Goal: Task Accomplishment & Management: Use online tool/utility

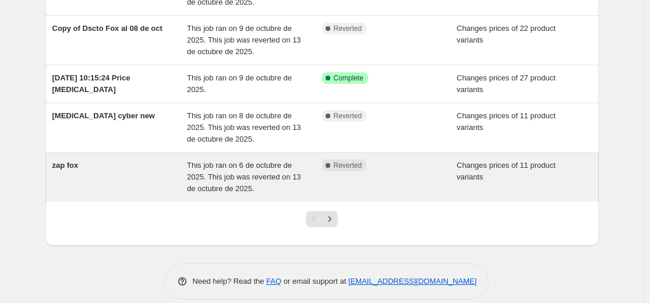
scroll to position [390, 0]
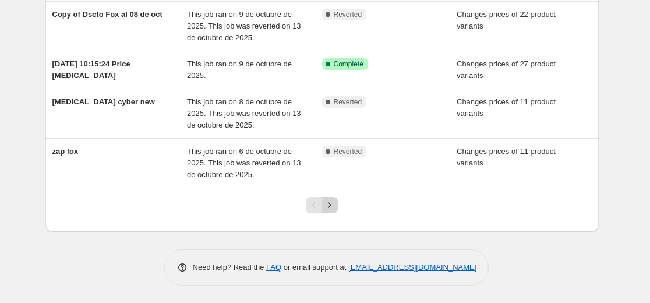
click at [335, 208] on icon "Next" at bounding box center [330, 205] width 12 height 12
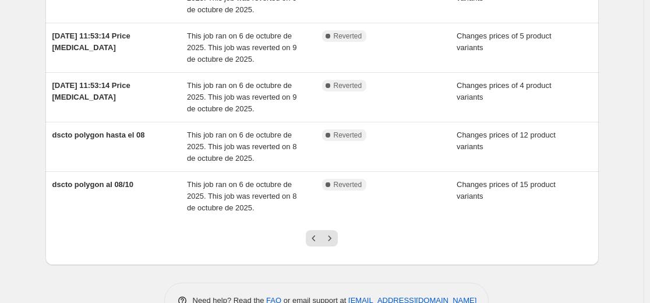
scroll to position [407, 0]
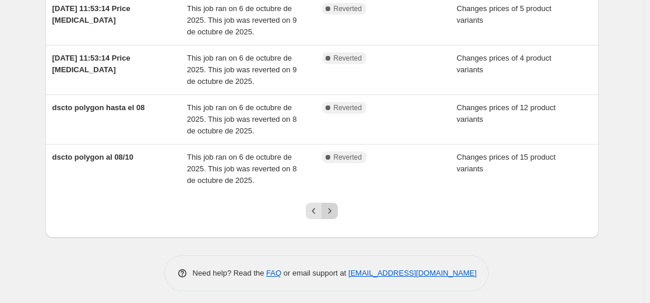
click at [335, 208] on icon "Next" at bounding box center [330, 211] width 12 height 12
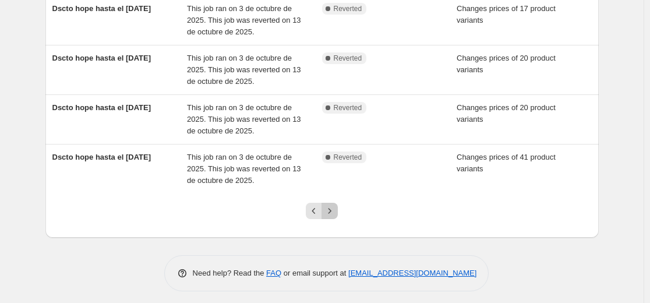
click at [335, 208] on icon "Next" at bounding box center [330, 211] width 12 height 12
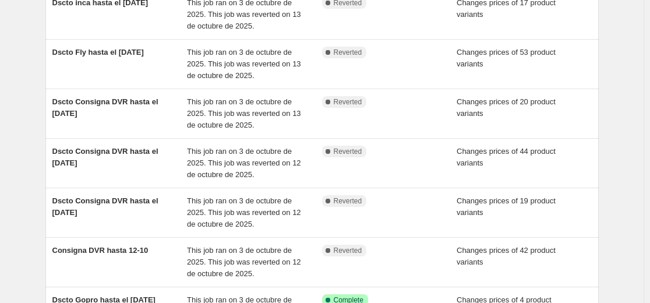
scroll to position [233, 0]
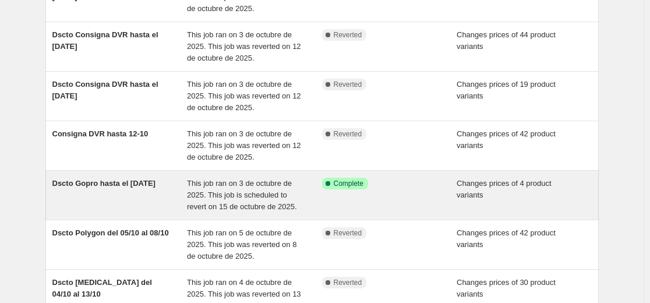
click at [246, 198] on span "This job ran on 3 de octubre de 2025. This job is scheduled to revert on 15 de …" at bounding box center [242, 195] width 110 height 32
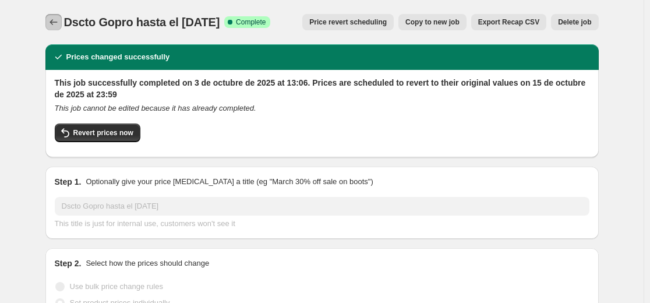
click at [57, 23] on icon "Price change jobs" at bounding box center [54, 22] width 12 height 12
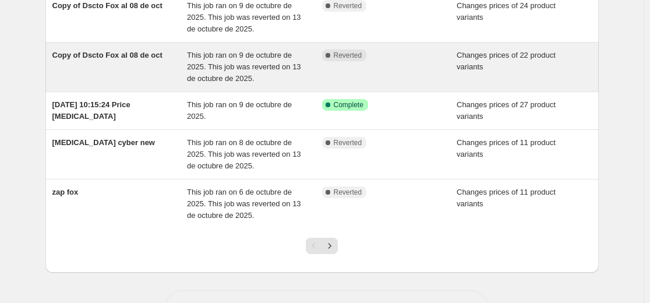
scroll to position [390, 0]
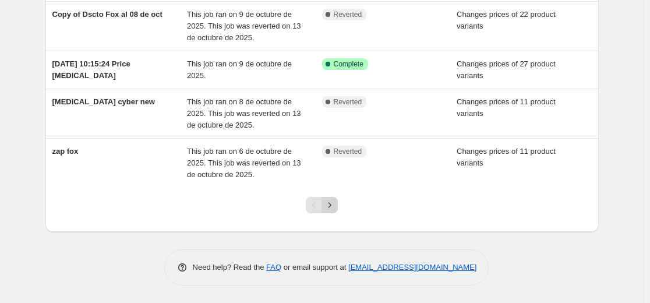
click at [335, 204] on icon "Next" at bounding box center [330, 205] width 12 height 12
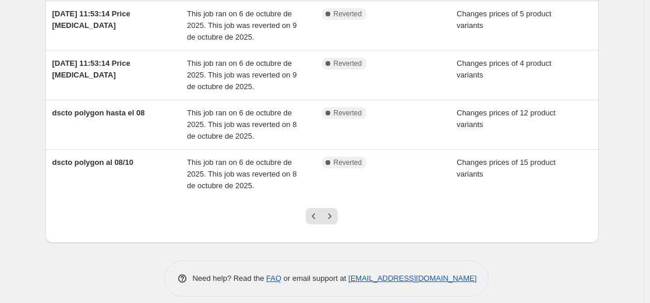
scroll to position [407, 0]
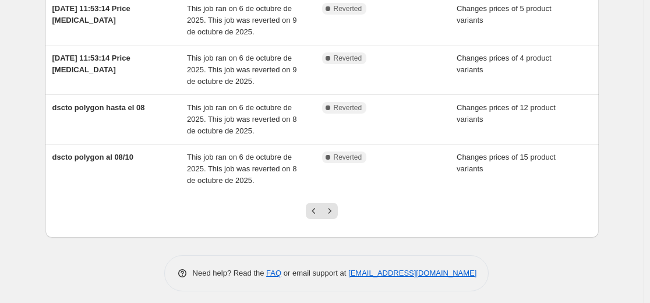
click at [334, 200] on div at bounding box center [321, 215] width 47 height 44
click at [334, 208] on icon "Next" at bounding box center [330, 211] width 12 height 12
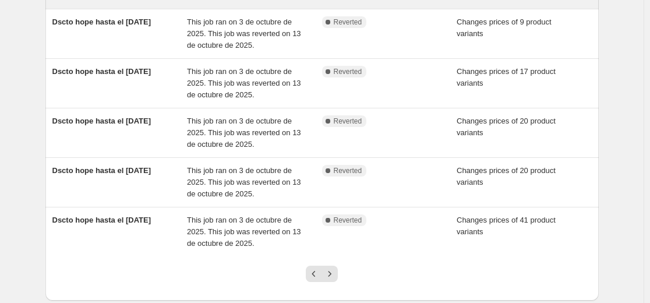
scroll to position [349, 0]
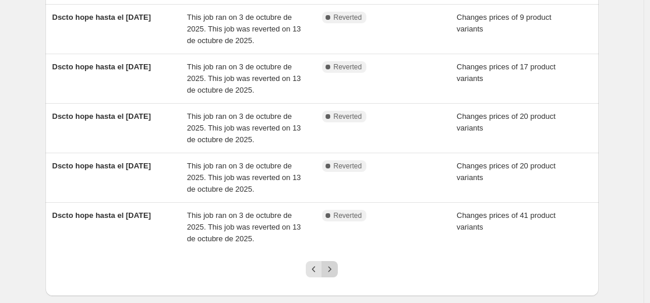
click at [334, 276] on button "Next" at bounding box center [329, 269] width 16 height 16
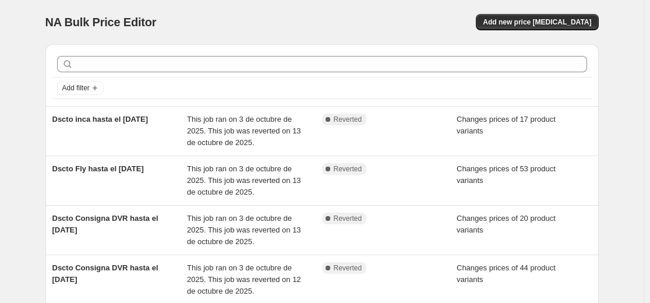
scroll to position [233, 0]
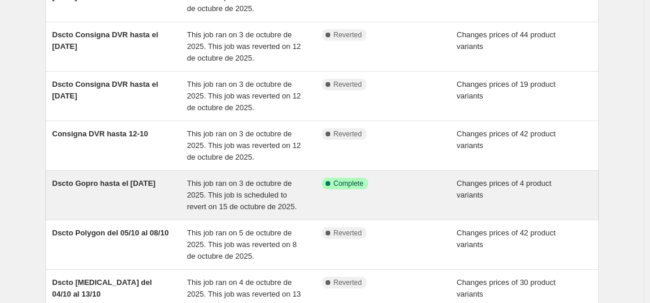
click at [133, 196] on div "Dscto Gopro hasta el [DATE]" at bounding box center [119, 195] width 135 height 35
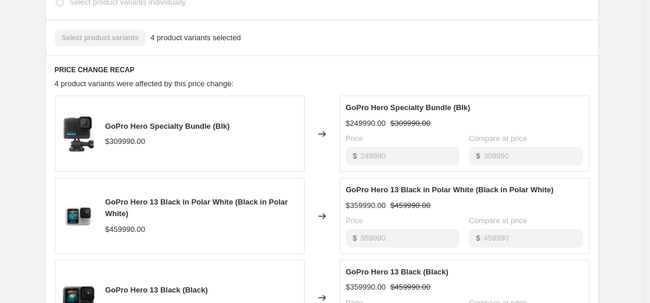
scroll to position [466, 0]
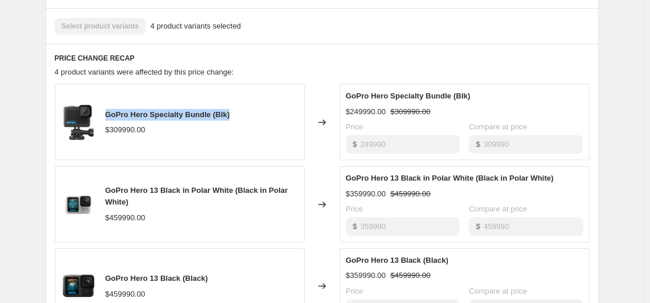
drag, startPoint x: 236, startPoint y: 118, endPoint x: 108, endPoint y: 107, distance: 128.5
click at [108, 107] on div "GoPro Hero Specialty Bundle (Blk) $309990.00" at bounding box center [180, 122] width 250 height 76
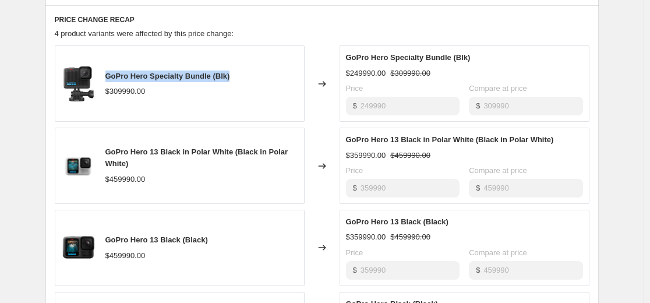
scroll to position [524, 0]
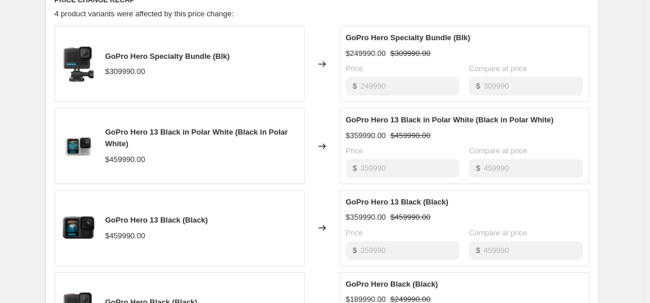
click at [380, 132] on div "$359990.00" at bounding box center [366, 136] width 40 height 12
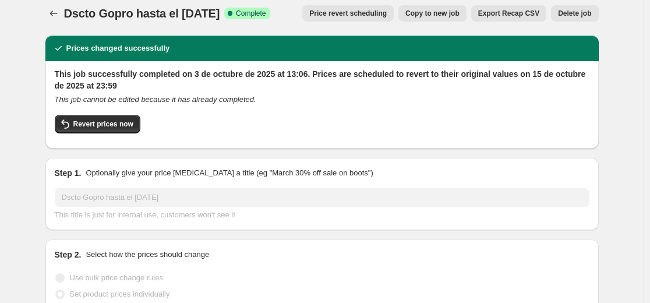
scroll to position [0, 0]
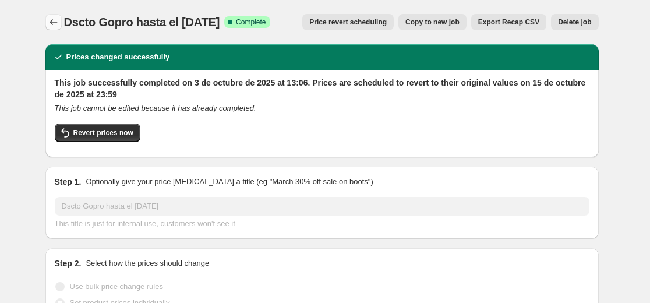
click at [57, 26] on icon "Price change jobs" at bounding box center [54, 22] width 12 height 12
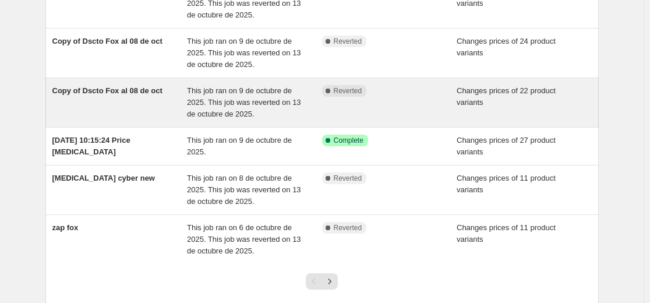
scroll to position [390, 0]
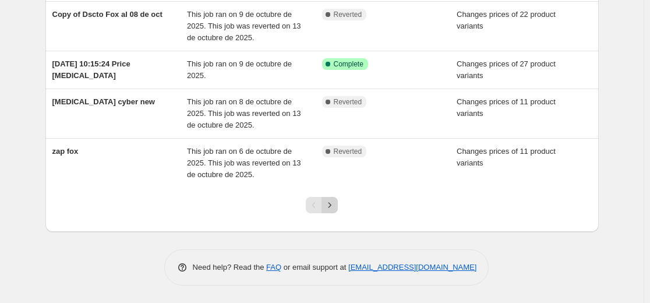
click at [329, 204] on icon "Next" at bounding box center [330, 205] width 12 height 12
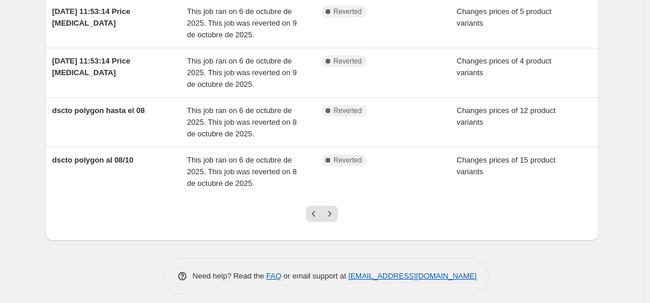
scroll to position [413, 0]
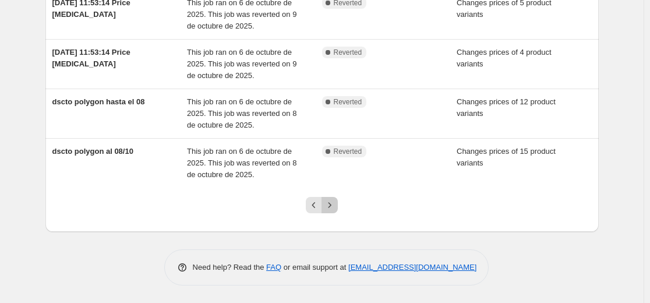
click at [332, 207] on icon "Next" at bounding box center [330, 205] width 12 height 12
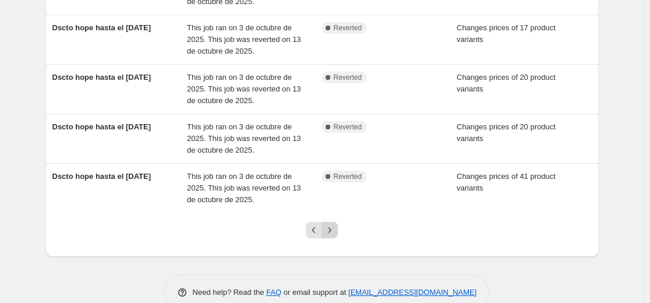
scroll to position [407, 0]
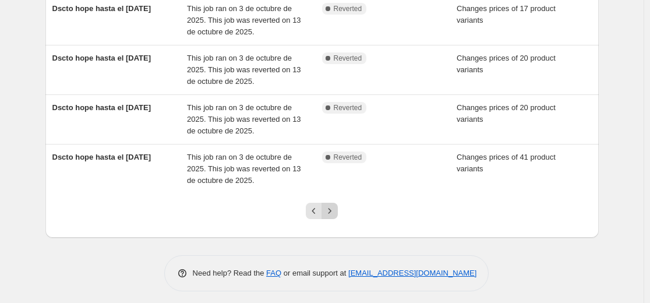
click at [335, 214] on icon "Next" at bounding box center [330, 211] width 12 height 12
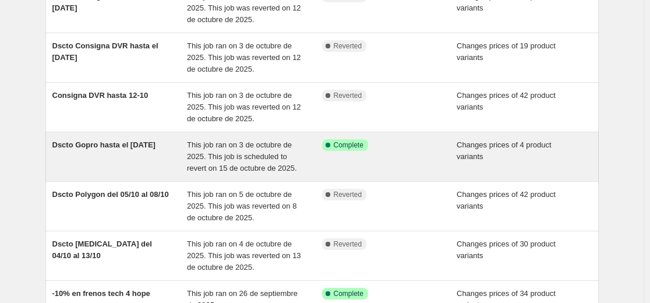
scroll to position [291, 0]
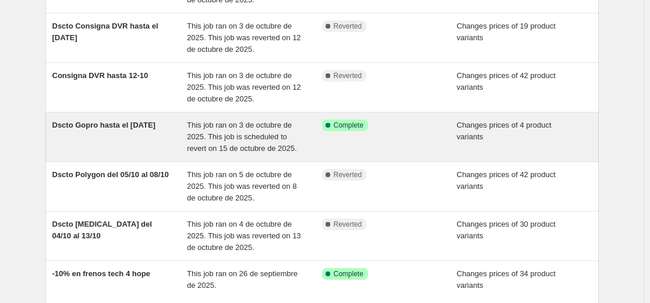
click at [103, 131] on div "Dscto Gopro hasta el [DATE]" at bounding box center [119, 136] width 135 height 35
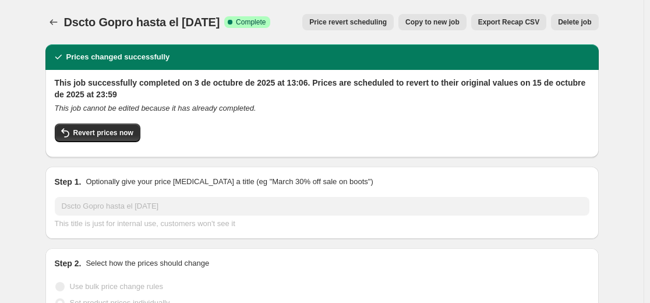
click at [431, 19] on span "Copy to new job" at bounding box center [432, 21] width 54 height 9
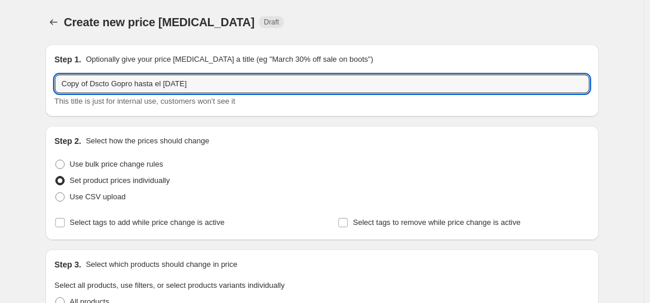
drag, startPoint x: 94, startPoint y: 83, endPoint x: -29, endPoint y: 83, distance: 123.4
click at [0, 83] on html "Home Settings Plans Skip to content Create new price [MEDICAL_DATA]. This page …" at bounding box center [325, 151] width 650 height 303
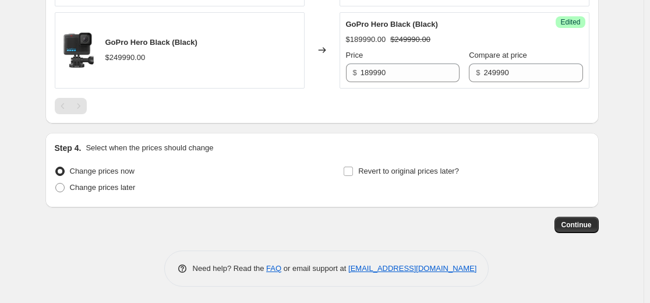
scroll to position [674, 0]
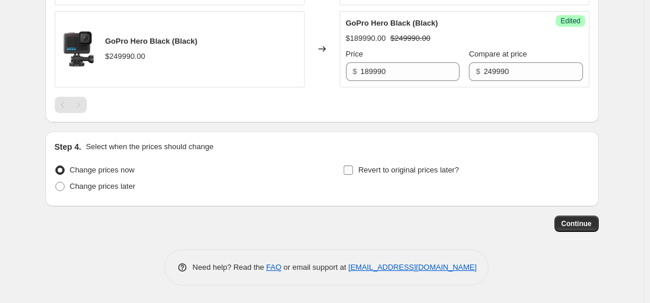
type input "Dscto Gopro hasta el [DATE]"
click at [397, 169] on span "Revert to original prices later?" at bounding box center [408, 169] width 101 height 9
click at [353, 169] on input "Revert to original prices later?" at bounding box center [347, 169] width 9 height 9
checkbox input "true"
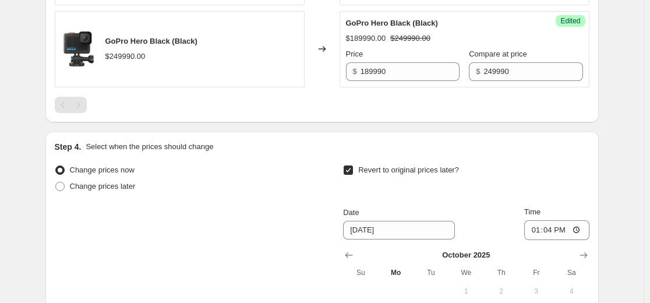
scroll to position [849, 0]
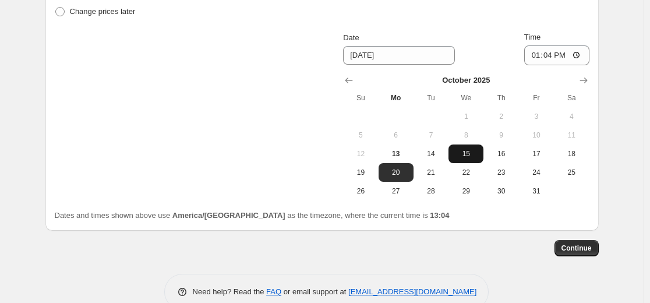
click at [464, 153] on span "15" at bounding box center [466, 153] width 26 height 9
type input "[DATE]"
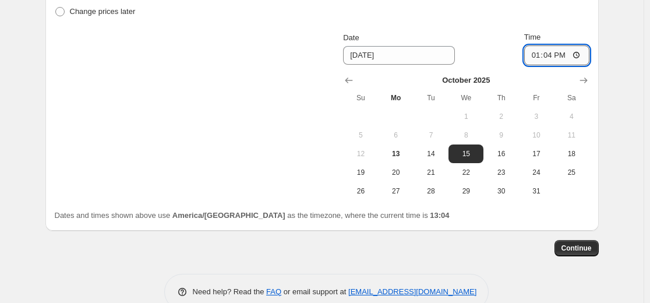
click at [552, 56] on input "13:04" at bounding box center [556, 55] width 65 height 20
type input "23:59"
click at [580, 251] on span "Continue" at bounding box center [576, 247] width 30 height 9
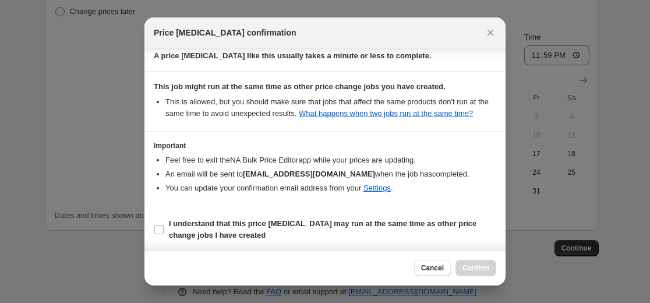
scroll to position [126, 0]
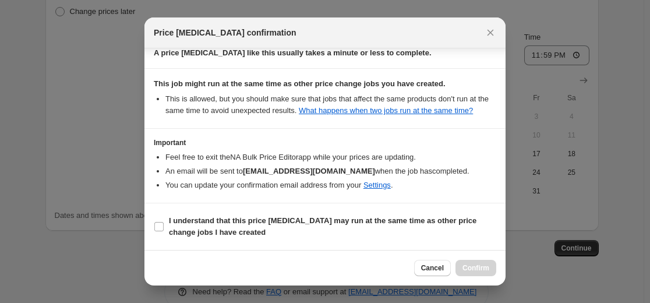
click at [450, 184] on li "You can update your confirmation email address from your Settings ." at bounding box center [330, 185] width 331 height 12
click at [155, 224] on input "I understand that this price [MEDICAL_DATA] may run at the same time as other p…" at bounding box center [158, 226] width 9 height 9
checkbox input "true"
click at [490, 269] on button "Confirm" at bounding box center [475, 268] width 41 height 16
